Goal: Task Accomplishment & Management: Manage account settings

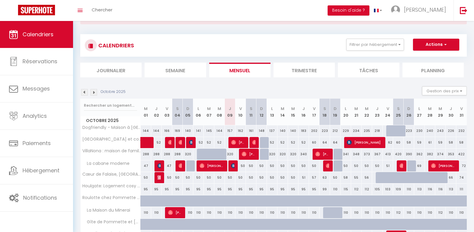
scroll to position [60, 0]
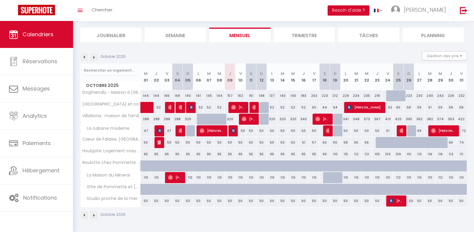
click at [243, 203] on div "50" at bounding box center [240, 201] width 11 height 11
type input "50"
type input "Ven 10 Octobre 2025"
type input "Sam 11 Octobre 2025"
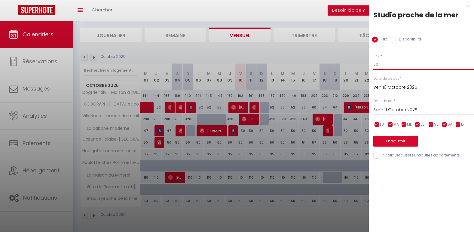
drag, startPoint x: 384, startPoint y: 65, endPoint x: 333, endPoint y: 70, distance: 52.2
click at [333, 70] on body "🟢 Des questions ou besoin d'assistance pour la migration AirBnB? Prenez rdv >>>…" at bounding box center [237, 97] width 474 height 272
click at [342, 47] on div at bounding box center [237, 116] width 474 height 232
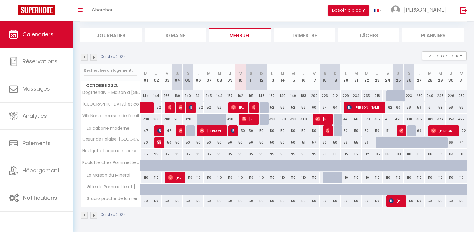
click at [94, 57] on img at bounding box center [93, 57] width 7 height 7
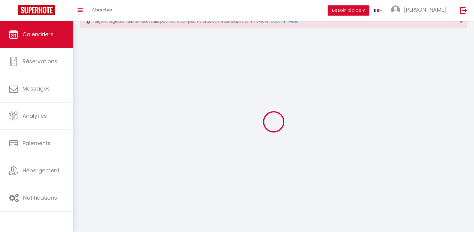
scroll to position [21, 0]
click at [94, 57] on div at bounding box center [273, 122] width 386 height 178
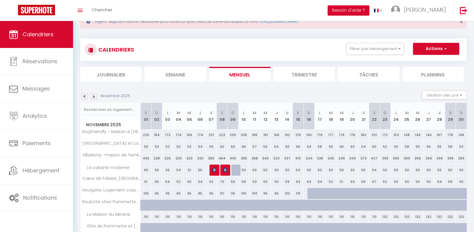
scroll to position [60, 0]
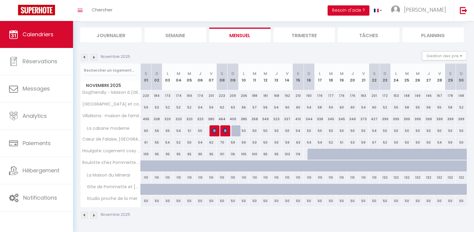
click at [94, 57] on img at bounding box center [93, 57] width 7 height 7
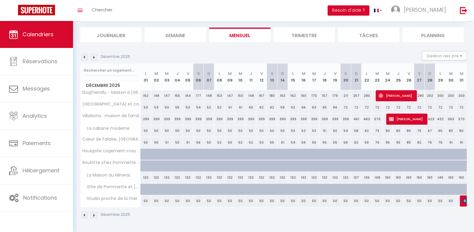
click at [376, 201] on div "50" at bounding box center [377, 201] width 11 height 11
type input "50"
type input "[DATE]"
type input "Mer 24 Décembre 2025"
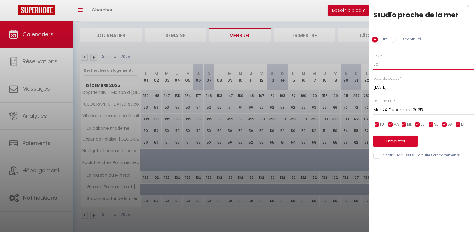
drag, startPoint x: 397, startPoint y: 62, endPoint x: 328, endPoint y: 69, distance: 69.1
click at [328, 69] on body "🟢 Des questions ou besoin d'assistance pour la migration AirBnB? Prenez rdv >>>…" at bounding box center [237, 97] width 474 height 272
type input "63"
click at [416, 109] on input "Mer 24 Décembre 2025" at bounding box center [423, 110] width 101 height 8
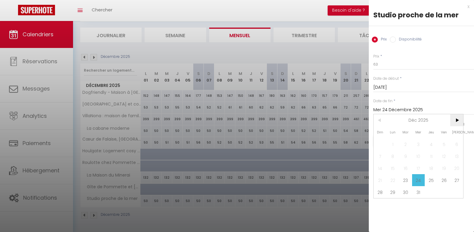
click at [457, 121] on span ">" at bounding box center [456, 120] width 13 height 12
click at [451, 140] on span "3" at bounding box center [456, 144] width 13 height 12
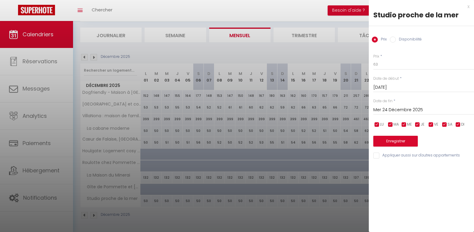
type input "[DATE]"
click at [404, 139] on button "Enregistrer" at bounding box center [395, 141] width 44 height 11
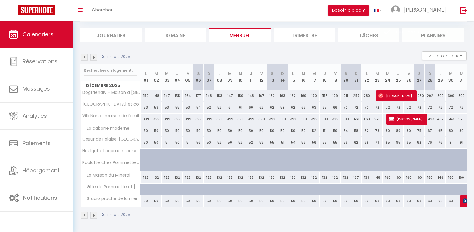
click at [93, 58] on img at bounding box center [93, 57] width 7 height 7
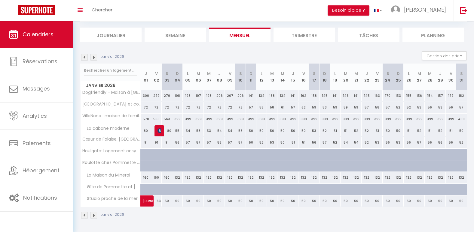
click at [93, 58] on img at bounding box center [93, 57] width 7 height 7
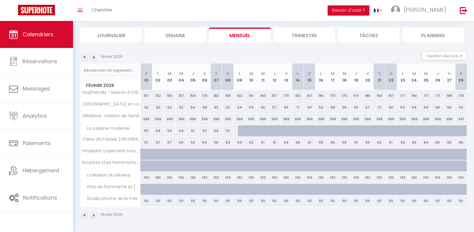
click at [93, 58] on img at bounding box center [93, 57] width 7 height 7
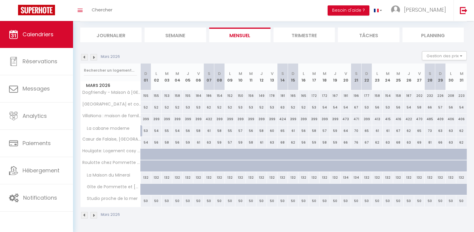
click at [93, 58] on img at bounding box center [93, 57] width 7 height 7
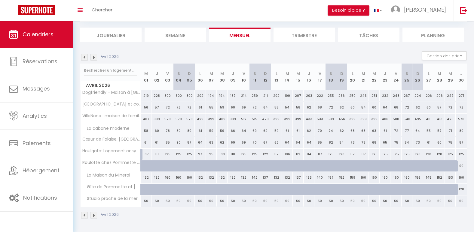
click at [93, 58] on img at bounding box center [93, 57] width 7 height 7
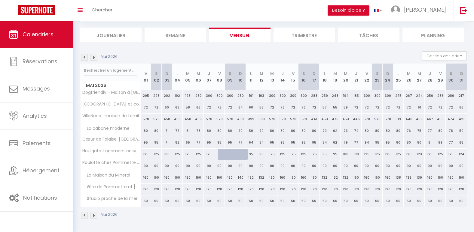
click at [84, 56] on img at bounding box center [84, 57] width 7 height 7
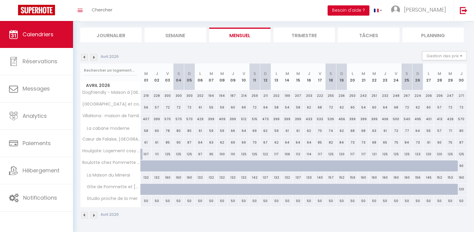
click at [462, 200] on div "50" at bounding box center [460, 201] width 11 height 11
type input "50"
type input "Jeu 30 Avril 2026"
type input "Ven 01 Mai 2026"
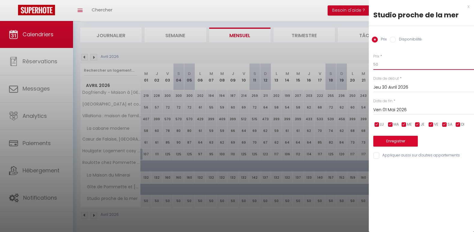
drag, startPoint x: 389, startPoint y: 64, endPoint x: 342, endPoint y: 64, distance: 47.8
click at [342, 64] on body "🟢 Des questions ou besoin d'assistance pour la migration AirBnB? Prenez rdv >>>…" at bounding box center [237, 97] width 474 height 272
type input "63"
click at [393, 108] on input "Ven 01 Mai 2026" at bounding box center [423, 110] width 101 height 8
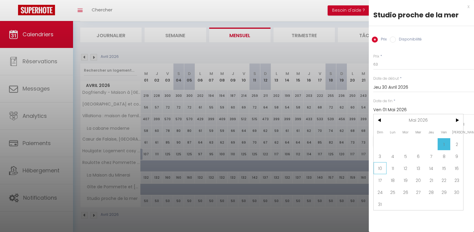
click at [384, 170] on span "10" at bounding box center [379, 169] width 13 height 12
type input "Dim 10 Mai 2026"
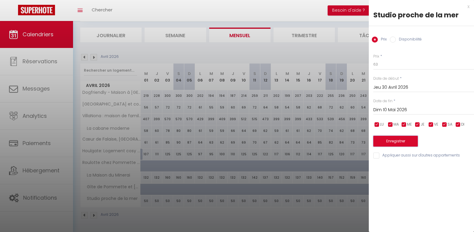
click at [400, 139] on button "Enregistrer" at bounding box center [395, 141] width 44 height 11
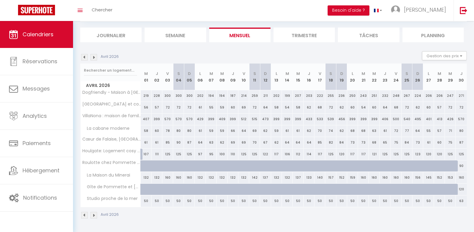
click at [96, 56] on img at bounding box center [93, 57] width 7 height 7
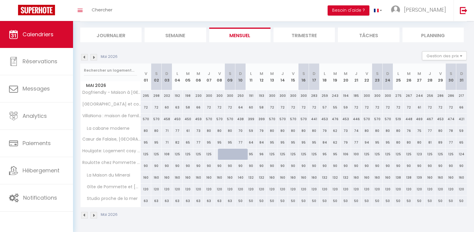
click at [242, 202] on div "50" at bounding box center [240, 201] width 11 height 11
type input "50"
type input "Dim 10 Mai 2026"
type input "Lun 11 Mai 2026"
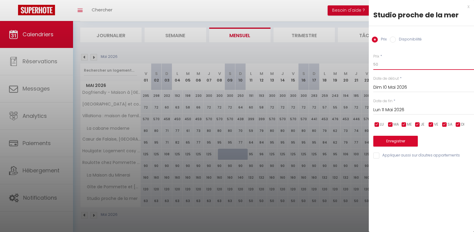
drag, startPoint x: 410, startPoint y: 65, endPoint x: 268, endPoint y: 70, distance: 142.8
click at [268, 70] on body "🟢 Des questions ou besoin d'assistance pour la migration AirBnB? Prenez rdv >>>…" at bounding box center [237, 97] width 474 height 272
type input "55"
click at [390, 107] on input "Lun 11 Mai 2026" at bounding box center [423, 110] width 101 height 8
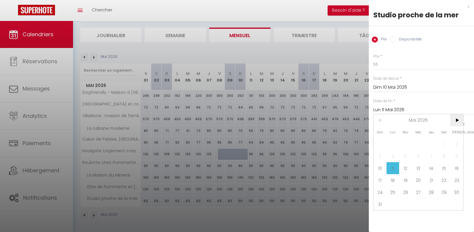
click at [457, 122] on span ">" at bounding box center [456, 120] width 13 height 12
click at [404, 192] on span "30" at bounding box center [405, 193] width 13 height 12
type input "[DATE]"
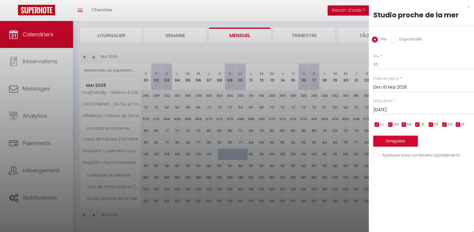
click at [410, 137] on button "Enregistrer" at bounding box center [395, 141] width 44 height 11
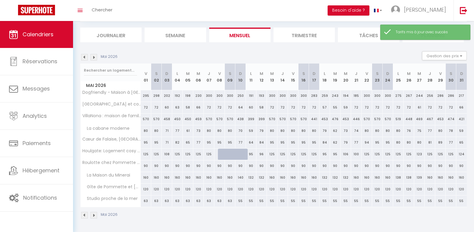
click at [92, 56] on img at bounding box center [93, 57] width 7 height 7
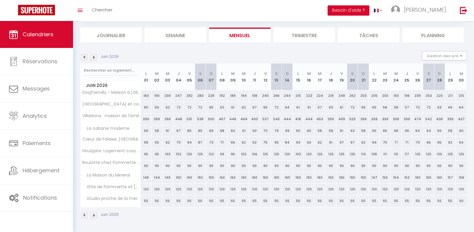
click at [463, 200] on div "50" at bounding box center [460, 201] width 11 height 11
type input "50"
type input "[DATE]"
type input "Mer 01 Juillet 2026"
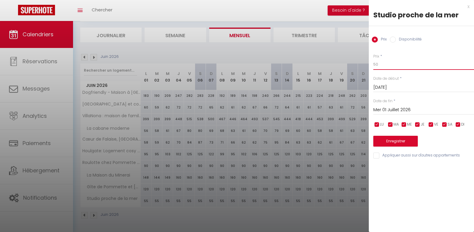
drag, startPoint x: 387, startPoint y: 67, endPoint x: 279, endPoint y: 58, distance: 108.2
click at [279, 58] on body "🟢 Des questions ou besoin d'assistance pour la migration AirBnB? Prenez rdv >>>…" at bounding box center [237, 97] width 474 height 272
type input "63"
click at [382, 106] on input "Mer 01 Juillet 2026" at bounding box center [423, 110] width 101 height 8
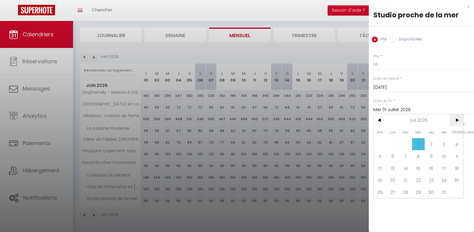
click at [455, 120] on span ">" at bounding box center [456, 120] width 13 height 12
click at [416, 191] on span "30" at bounding box center [418, 193] width 13 height 12
type input "Mer 30 Septembre 2026"
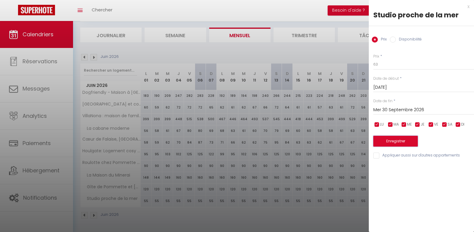
click at [409, 145] on button "Enregistrer" at bounding box center [395, 141] width 44 height 11
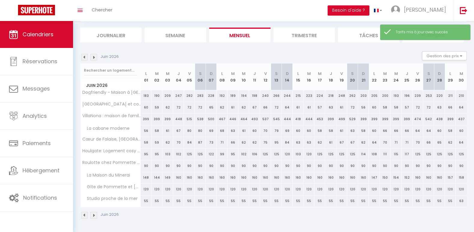
click at [94, 57] on img at bounding box center [93, 57] width 7 height 7
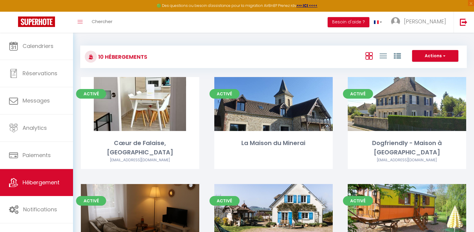
scroll to position [262, 0]
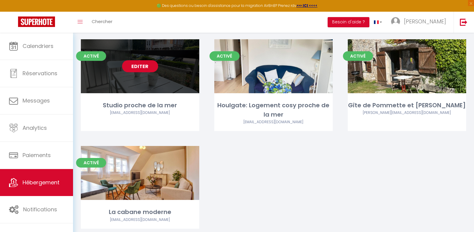
click at [146, 60] on link "Editer" at bounding box center [140, 66] width 36 height 12
select select "3"
select select "2"
select select "1"
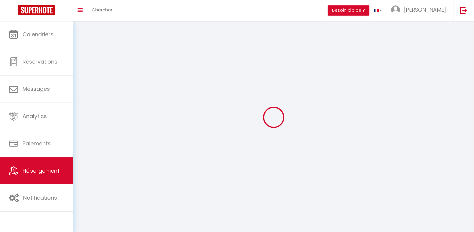
select select
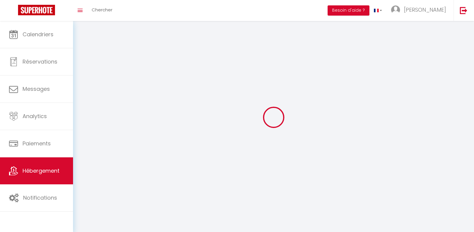
select select
checkbox input "false"
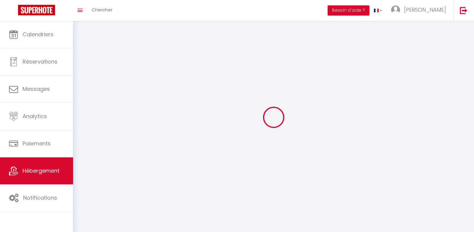
select select
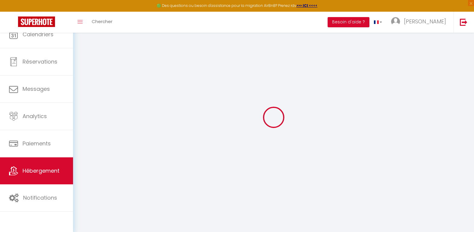
select select
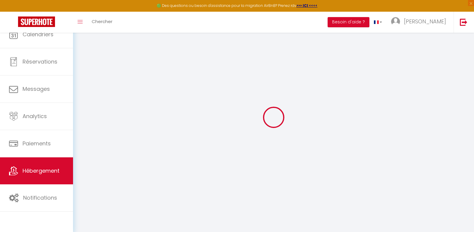
checkbox input "false"
select select
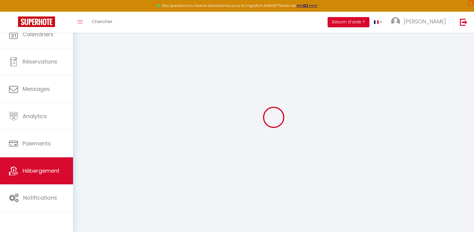
select select
select select "28"
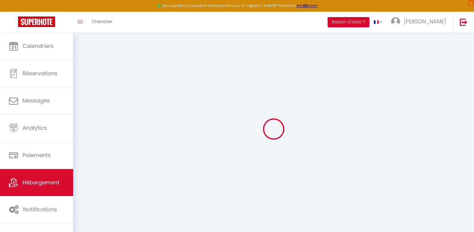
select select
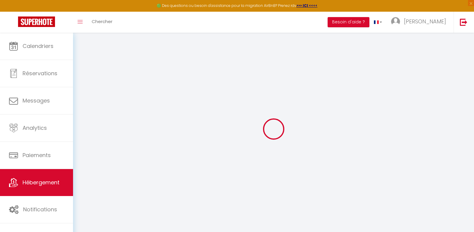
select select
checkbox input "false"
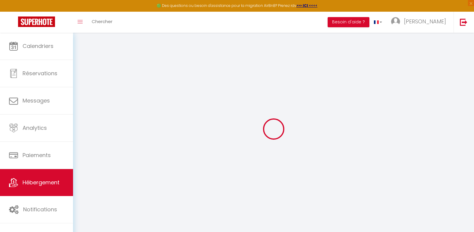
select select
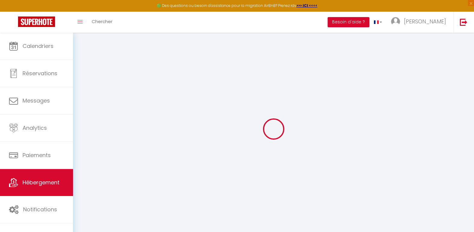
select select
checkbox input "false"
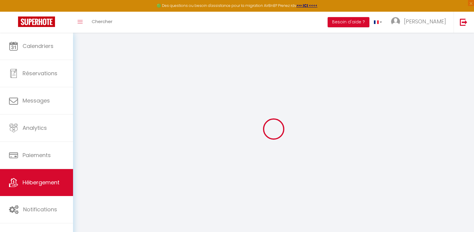
checkbox input "false"
select select
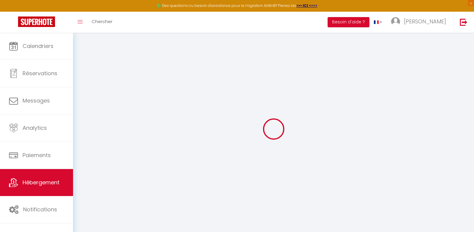
select select
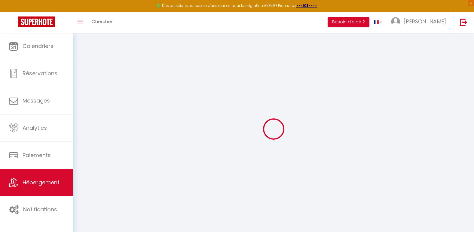
checkbox input "false"
select select
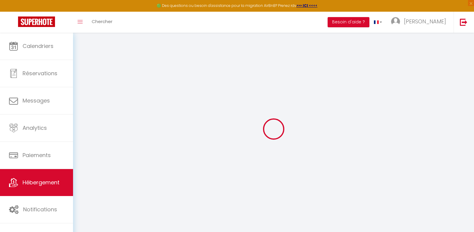
select select
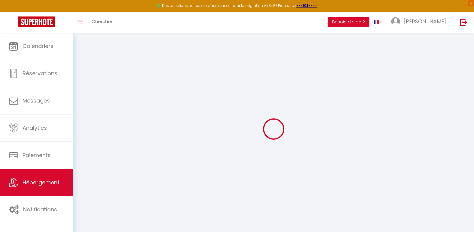
select select
checkbox input "false"
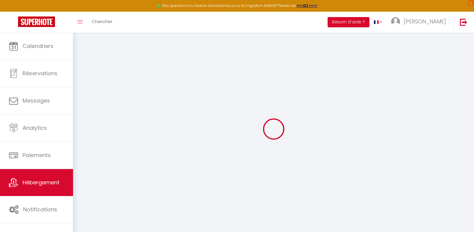
checkbox input "false"
select select
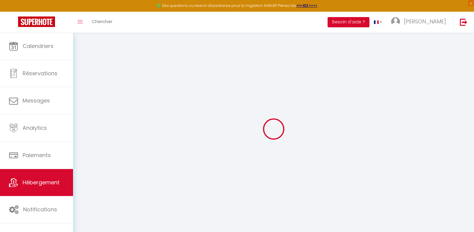
select select
checkbox input "false"
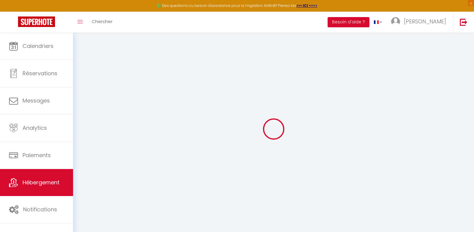
checkbox input "false"
select select
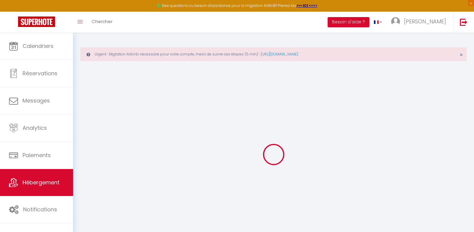
select select
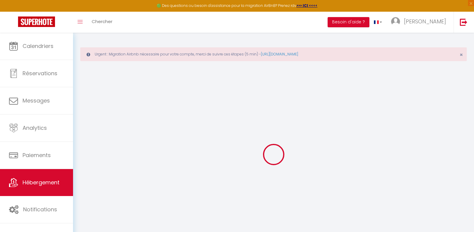
select select
checkbox input "false"
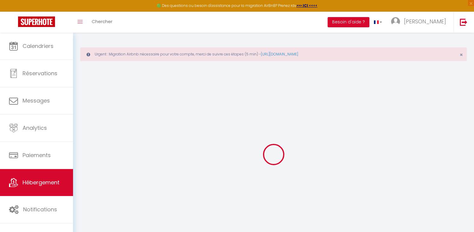
select select
type input "Studio proche de la mer"
type input "[PERSON_NAME]"
type input "MOLLET"
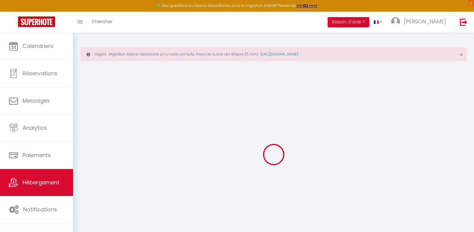
select select "2"
type input "30"
select select
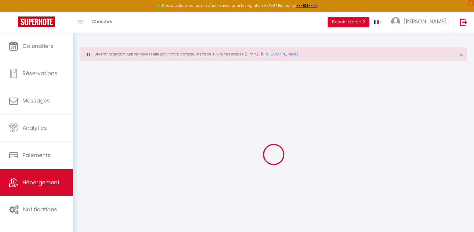
select select
type input "Calvados"
type input "[EMAIL_ADDRESS][DOMAIN_NAME]"
select select
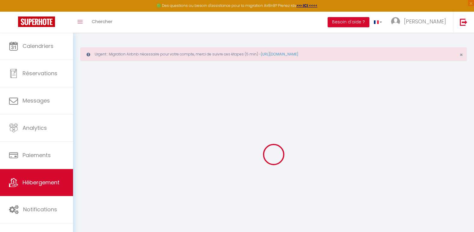
checkbox input "false"
type input "0"
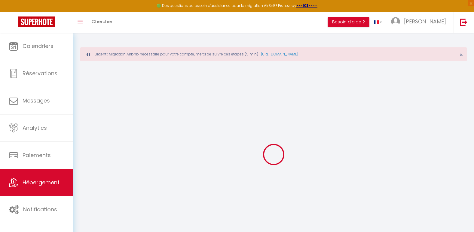
type input "0"
select select "+ 23 %"
select select "+ 30 %"
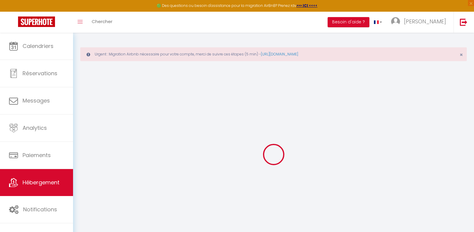
select select
checkbox input "false"
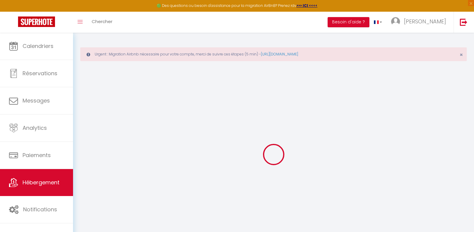
checkbox input "false"
select select
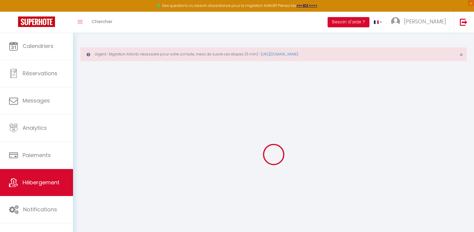
checkbox input "false"
select select
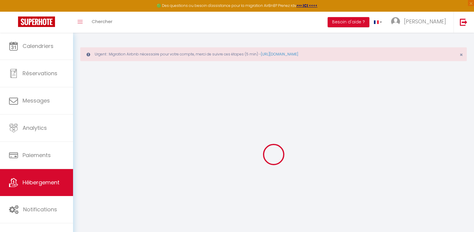
select select "EUR"
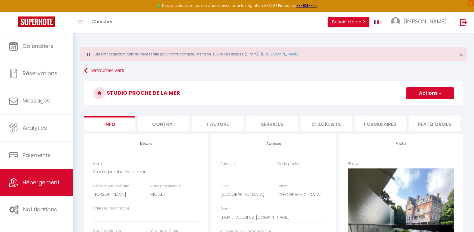
click at [443, 122] on li "Plateformes" at bounding box center [434, 124] width 51 height 15
select select
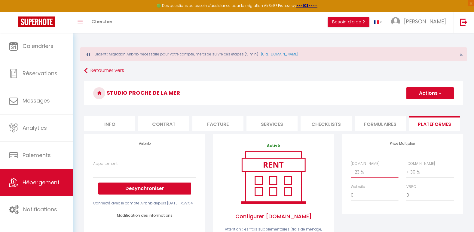
click at [378, 178] on select "0 + 1 % + 2 % + 3 % + 4 % + 5 % + 6 % + 7 % + 8 % + 9 %" at bounding box center [374, 172] width 47 height 11
select select "+ 56 %"
click at [351, 171] on select "0 + 1 % + 2 % + 3 % + 4 % + 5 % + 6 % + 7 % + 8 % + 9 %" at bounding box center [374, 172] width 47 height 11
select select
click at [425, 177] on select "0 + 1 % + 2 % + 3 % + 4 % + 5 % + 6 % + 7 % + 8 % + 9 %" at bounding box center [429, 172] width 47 height 11
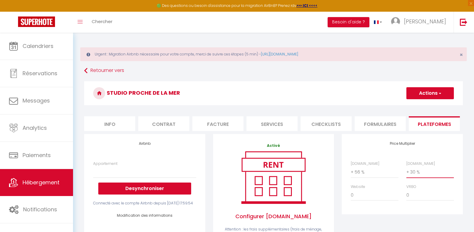
select select "+ 62 %"
click at [406, 171] on select "0 + 1 % + 2 % + 3 % + 4 % + 5 % + 6 % + 7 % + 8 % + 9 %" at bounding box center [429, 172] width 47 height 11
click at [435, 89] on button "Actions" at bounding box center [429, 93] width 47 height 12
click at [429, 108] on link "Enregistrer" at bounding box center [429, 107] width 47 height 8
select select
